Goal: Information Seeking & Learning: Learn about a topic

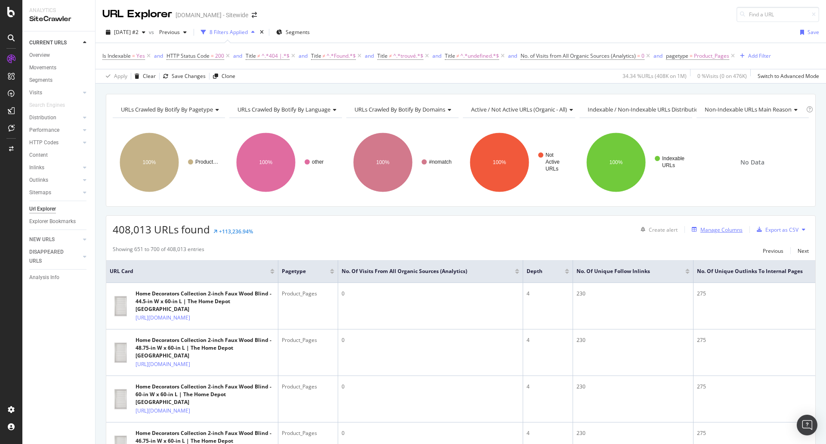
click at [692, 228] on div "button" at bounding box center [694, 229] width 12 height 5
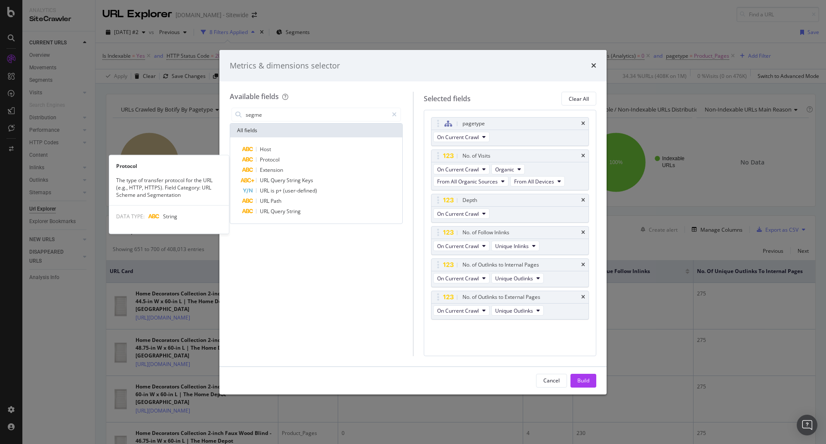
type input "segmen"
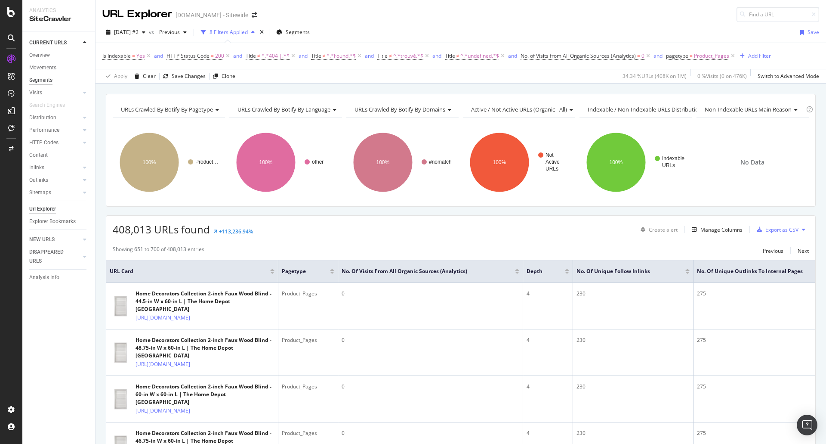
click at [43, 81] on div "Segments" at bounding box center [40, 80] width 23 height 9
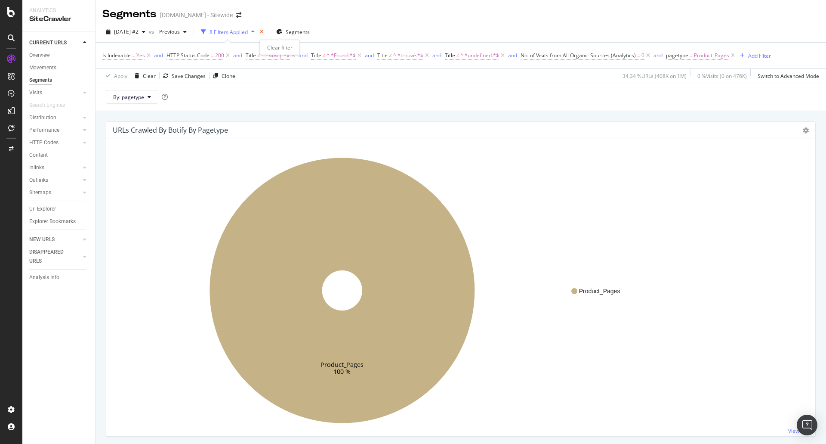
click at [264, 31] on icon "times" at bounding box center [262, 31] width 4 height 5
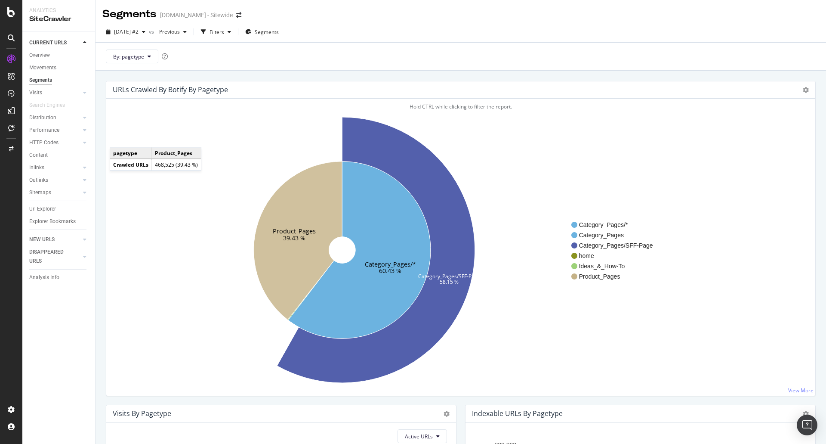
click at [101, 119] on div "URLs Crawled By Botify By pagetype Sunburst Treemap Table Expand Export as CSV …" at bounding box center [461, 293] width 730 height 444
